Goal: Use online tool/utility: Use online tool/utility

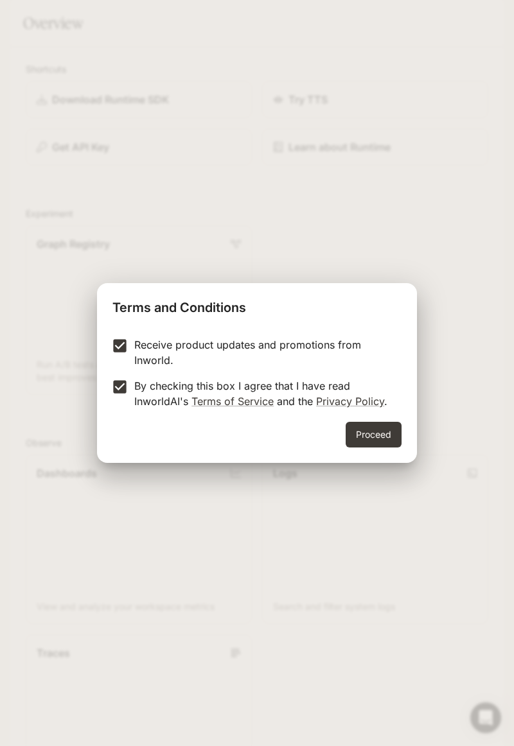
click at [389, 433] on button "Proceed" at bounding box center [374, 435] width 56 height 26
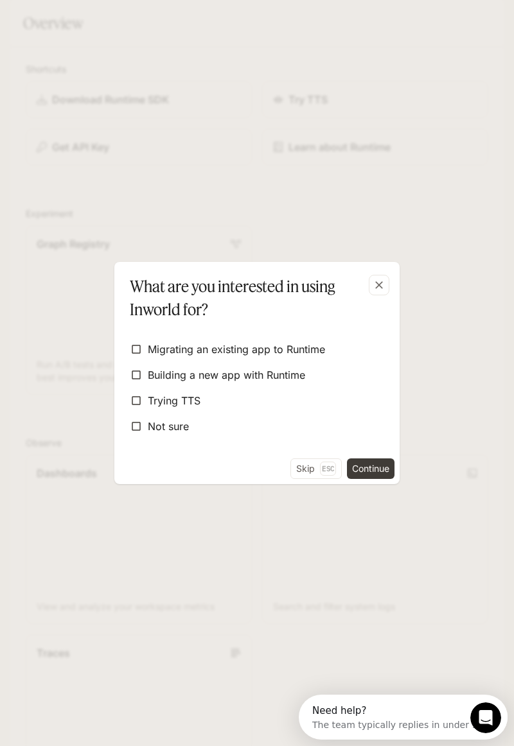
click at [376, 286] on icon "button" at bounding box center [379, 285] width 13 height 13
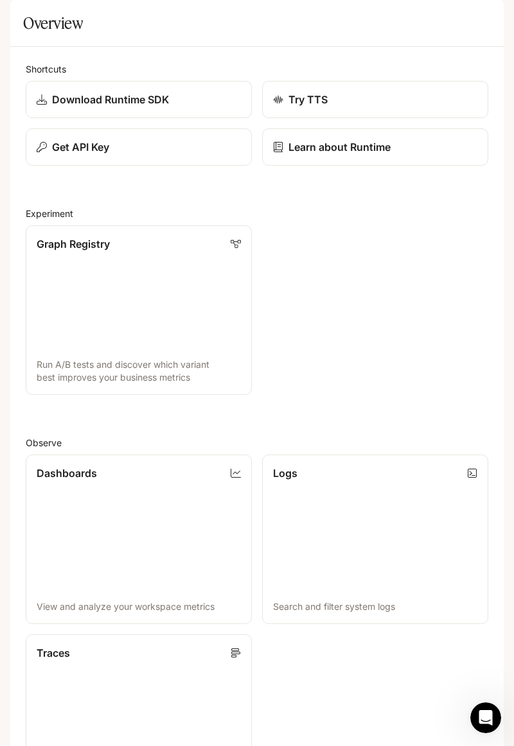
scroll to position [348, 0]
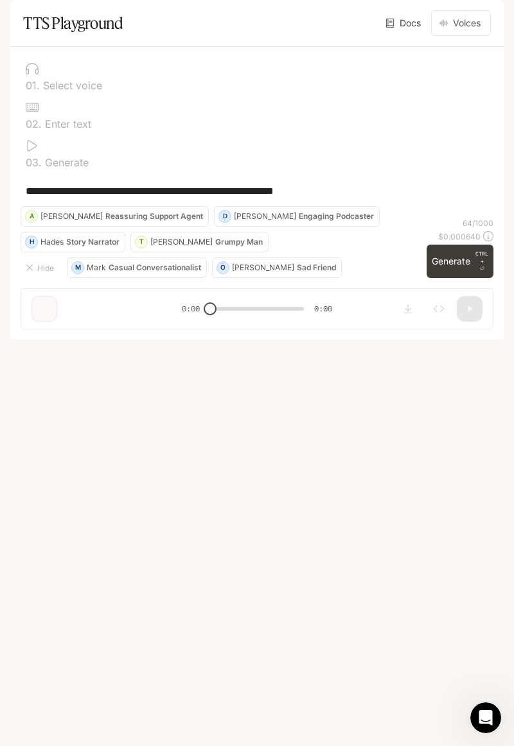
click at [11, 21] on button "open drawer" at bounding box center [21, 17] width 23 height 23
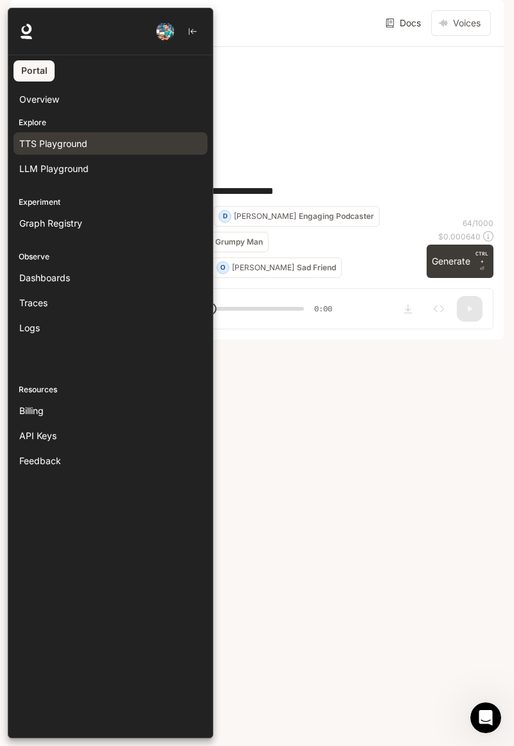
click at [225, 227] on div at bounding box center [265, 373] width 514 height 731
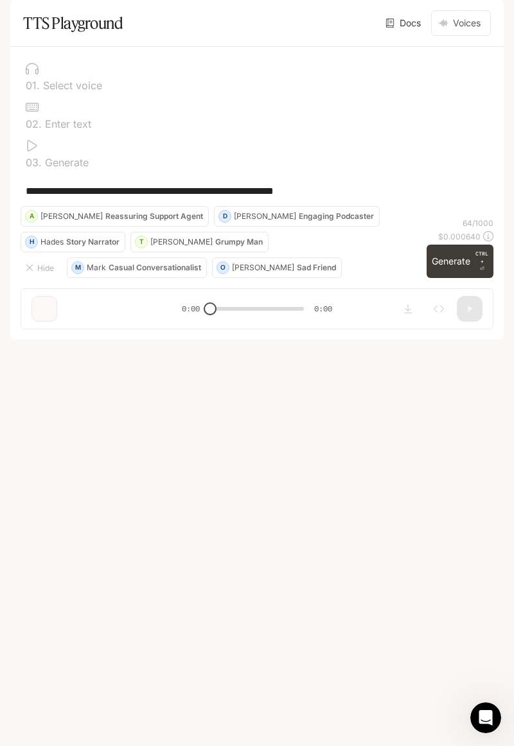
click at [95, 26] on button "Default" at bounding box center [74, 18] width 71 height 26
